Goal: Information Seeking & Learning: Find specific fact

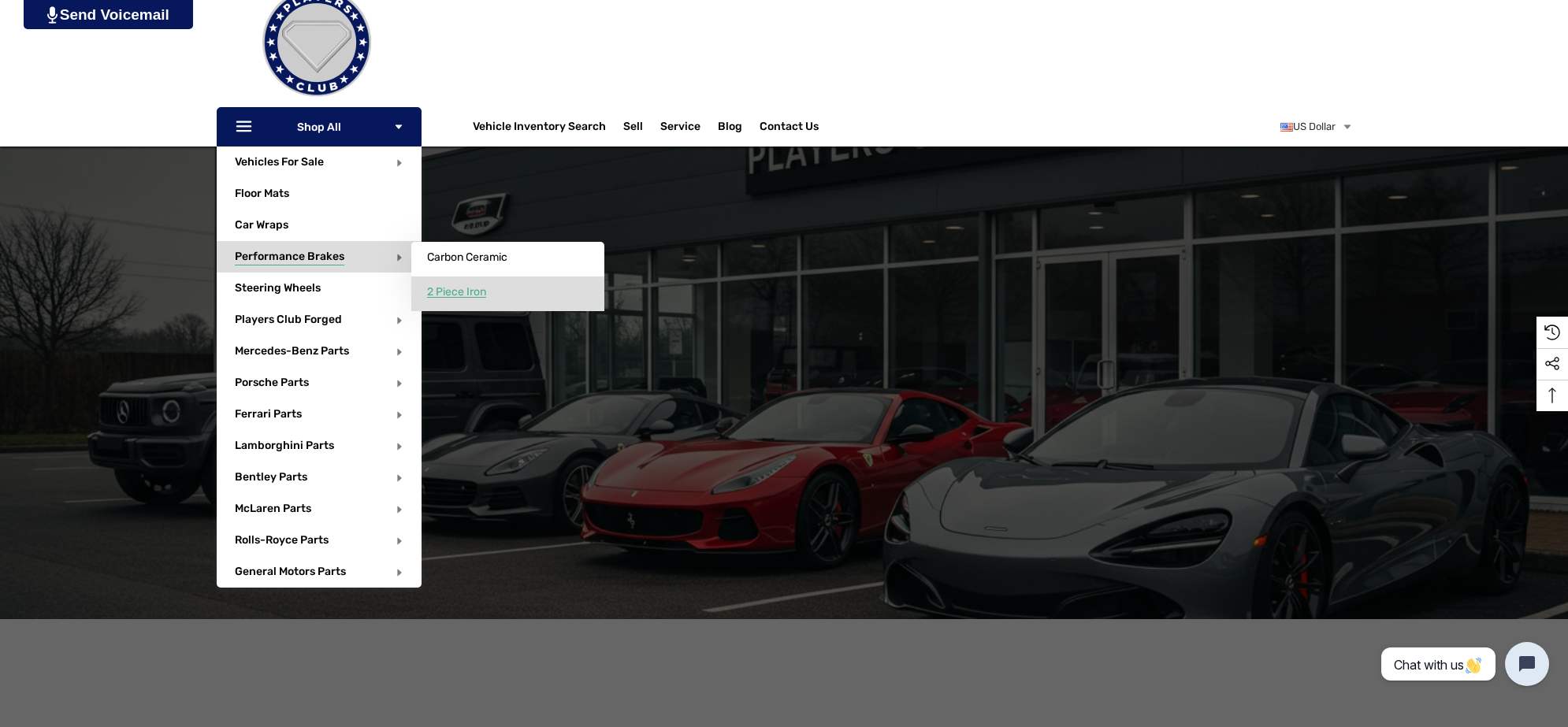
click at [486, 287] on span "2 Piece Iron" at bounding box center [456, 292] width 59 height 14
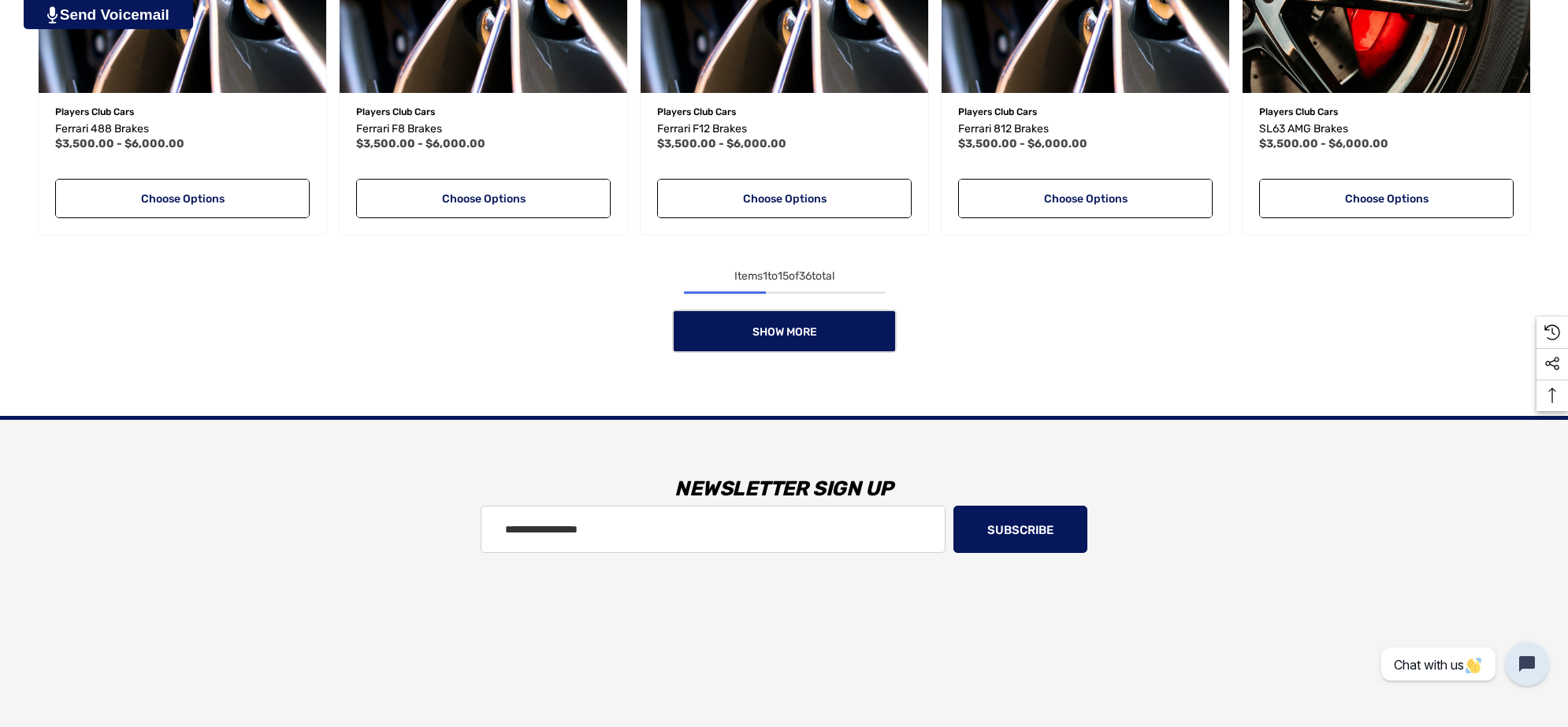
scroll to position [1576, 0]
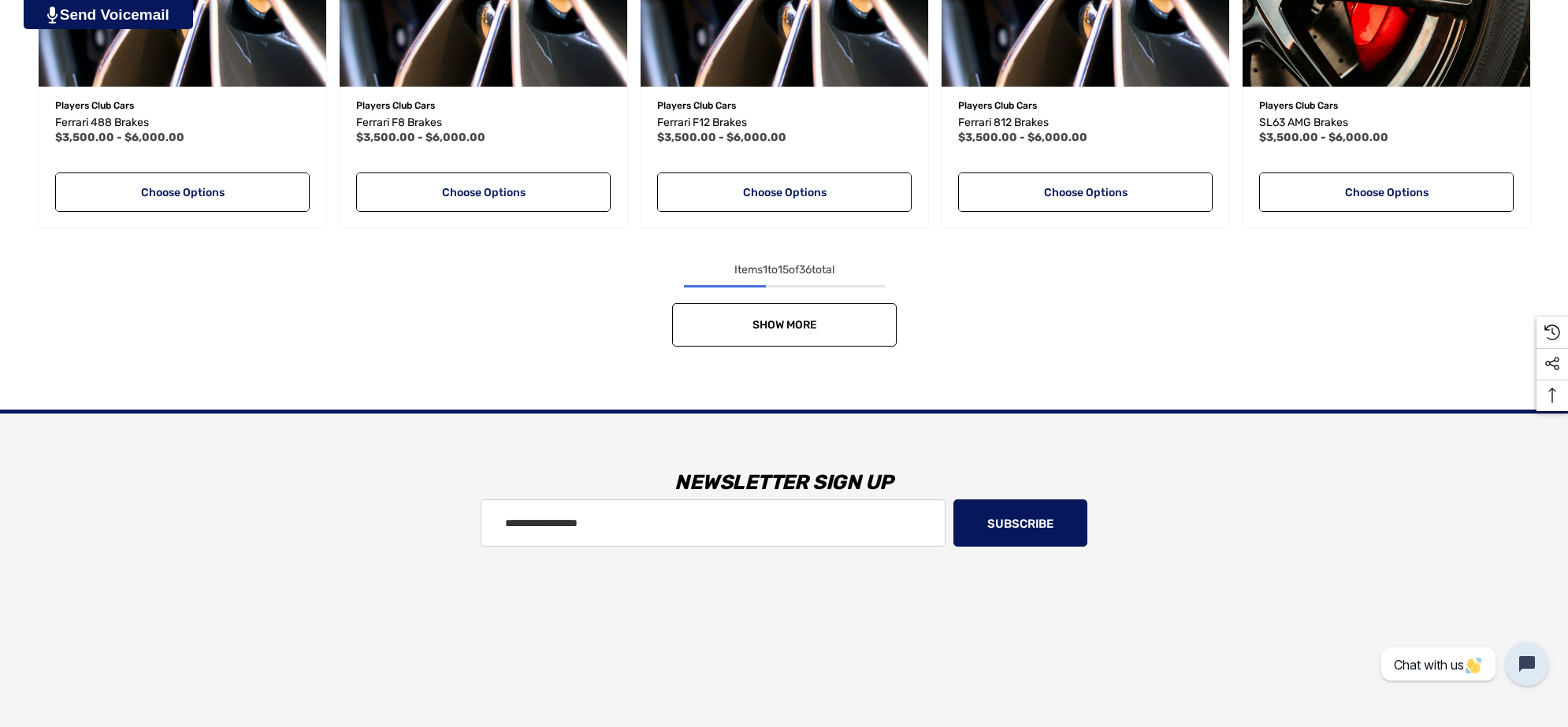
click at [866, 330] on link "Show More" at bounding box center [784, 325] width 225 height 43
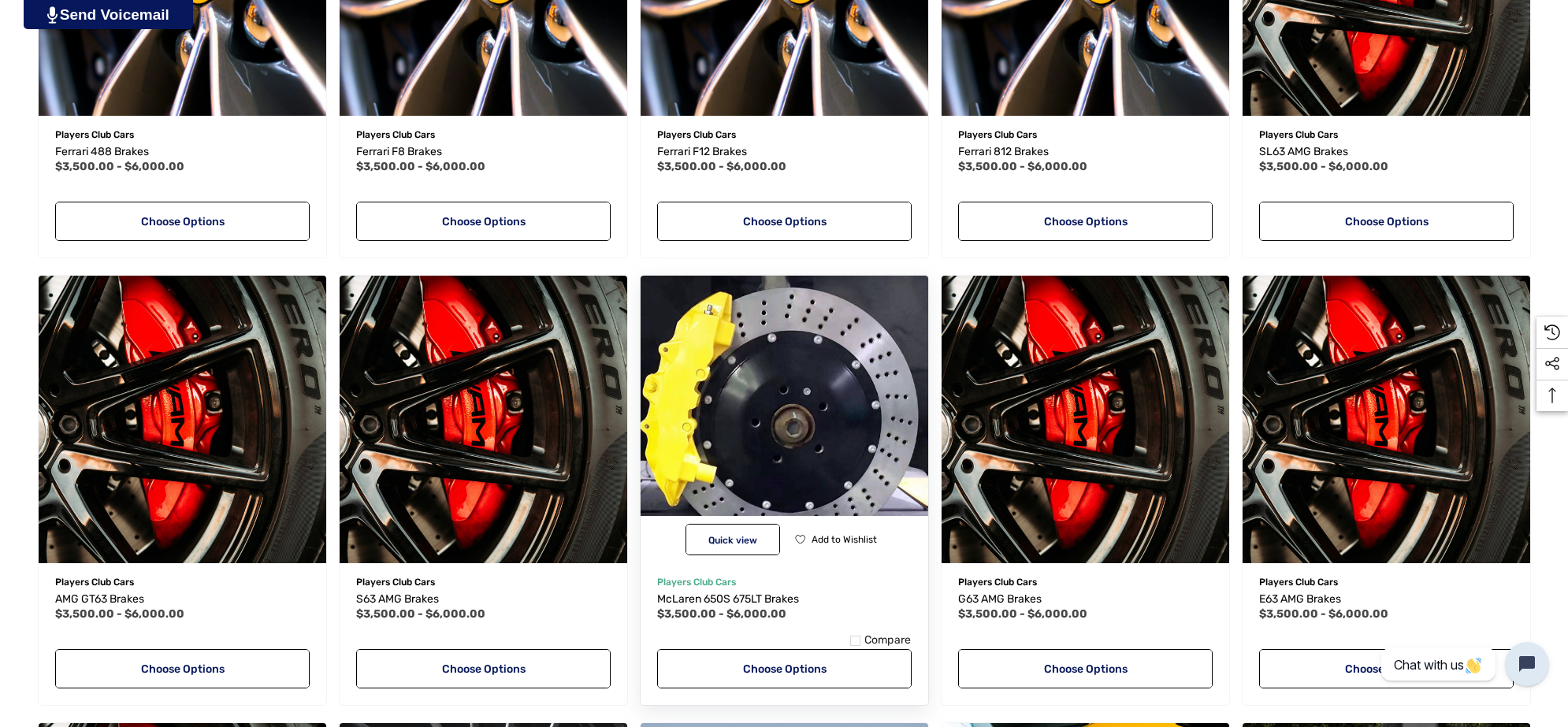
scroll to position [1674, 0]
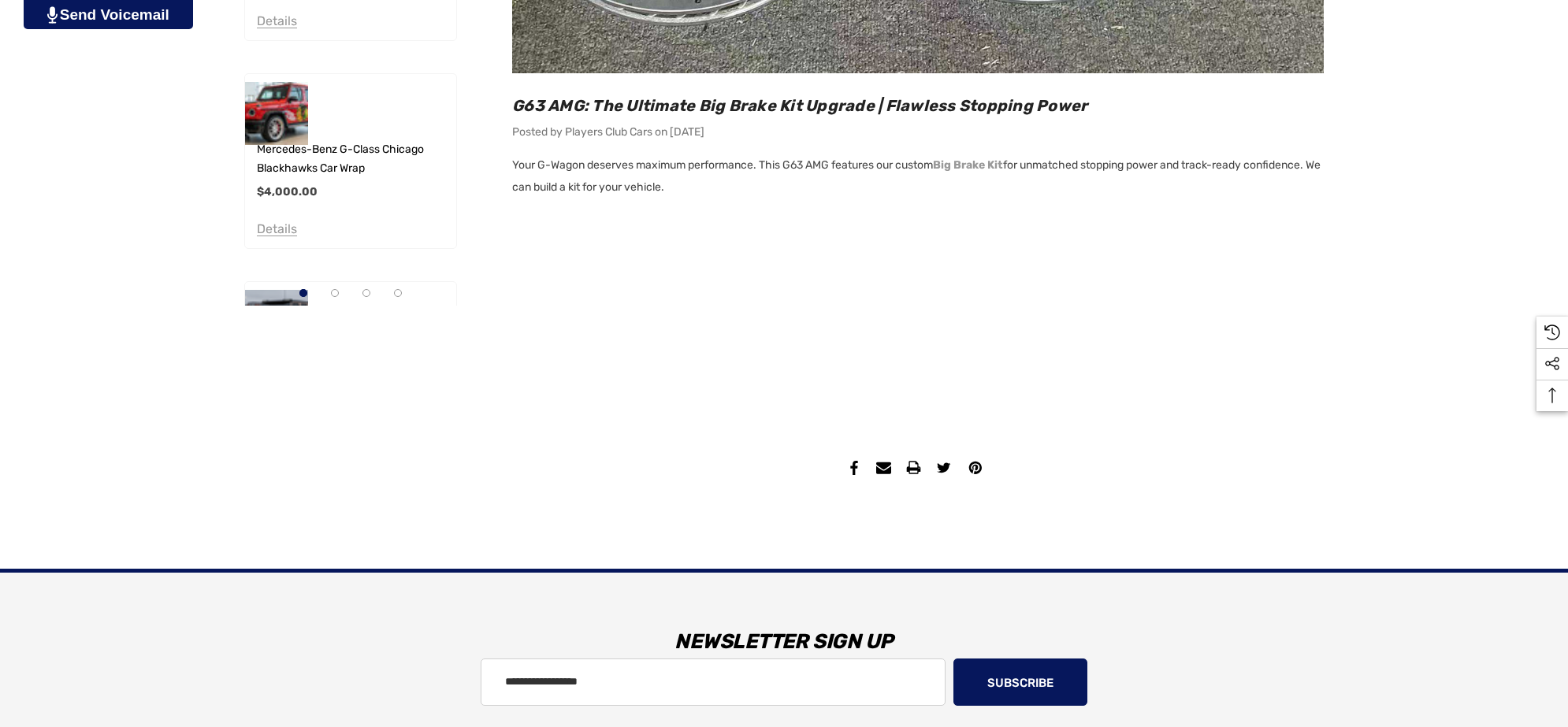
scroll to position [886, 0]
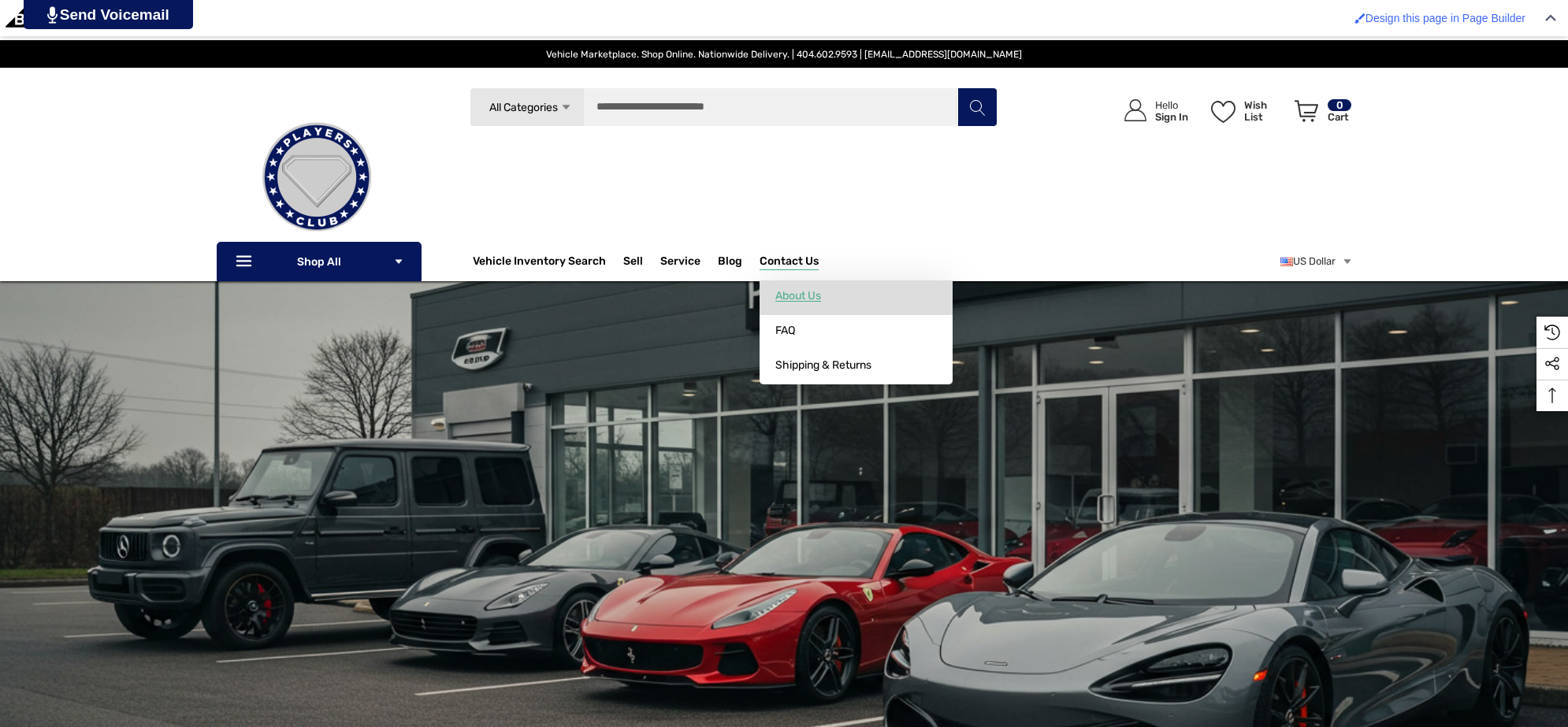
click at [821, 297] on span "About Us" at bounding box center [798, 296] width 46 height 14
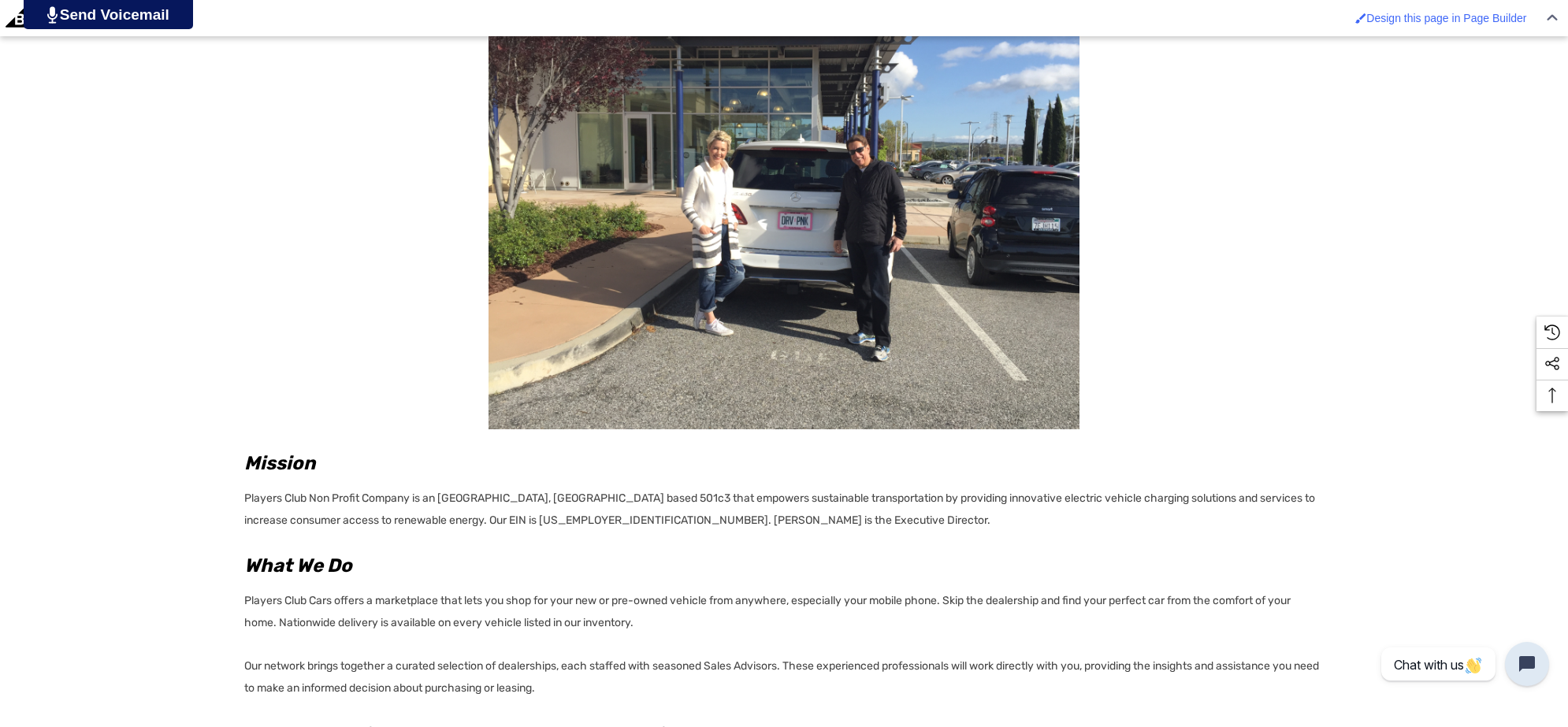
click at [393, 517] on p "Players Club Non Profit Company is an [GEOGRAPHIC_DATA], [GEOGRAPHIC_DATA] base…" at bounding box center [784, 507] width 1079 height 49
click at [453, 521] on p "Players Club Non Profit Company is an [GEOGRAPHIC_DATA], [GEOGRAPHIC_DATA] base…" at bounding box center [784, 507] width 1079 height 49
copy p "[US_EMPLOYER_IDENTIFICATION_NUMBER]"
